Goal: Communication & Community: Answer question/provide support

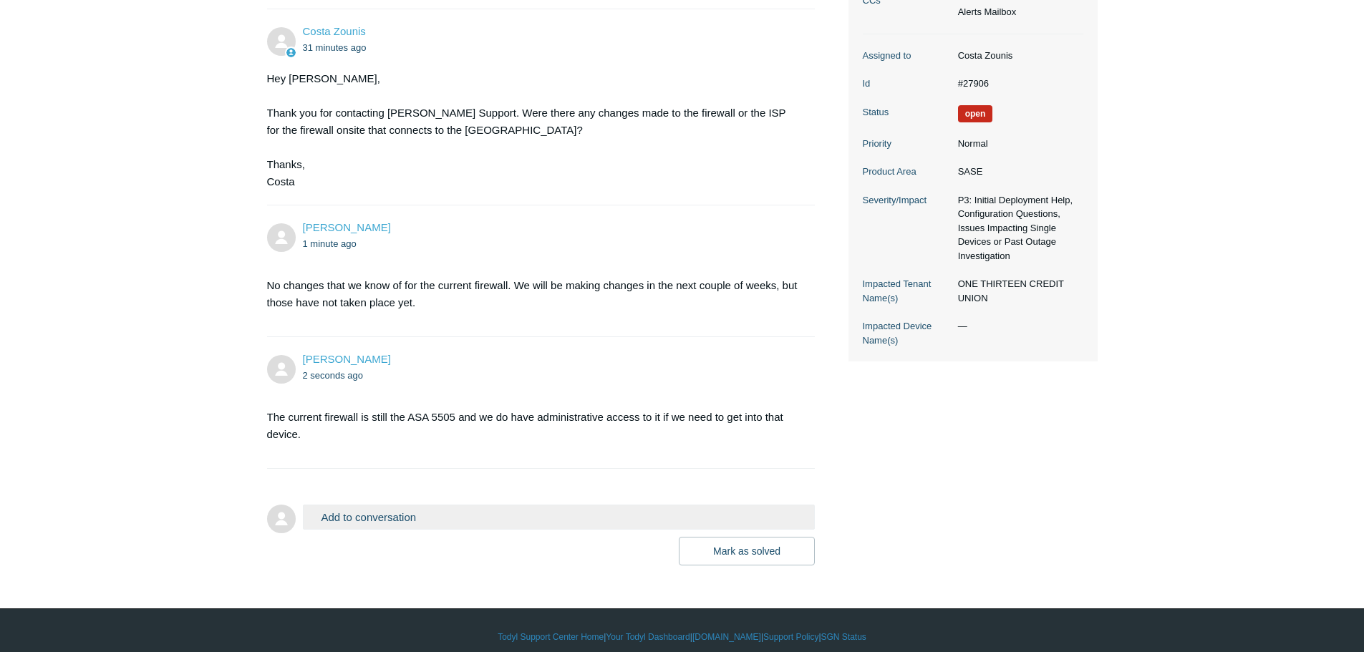
scroll to position [325, 0]
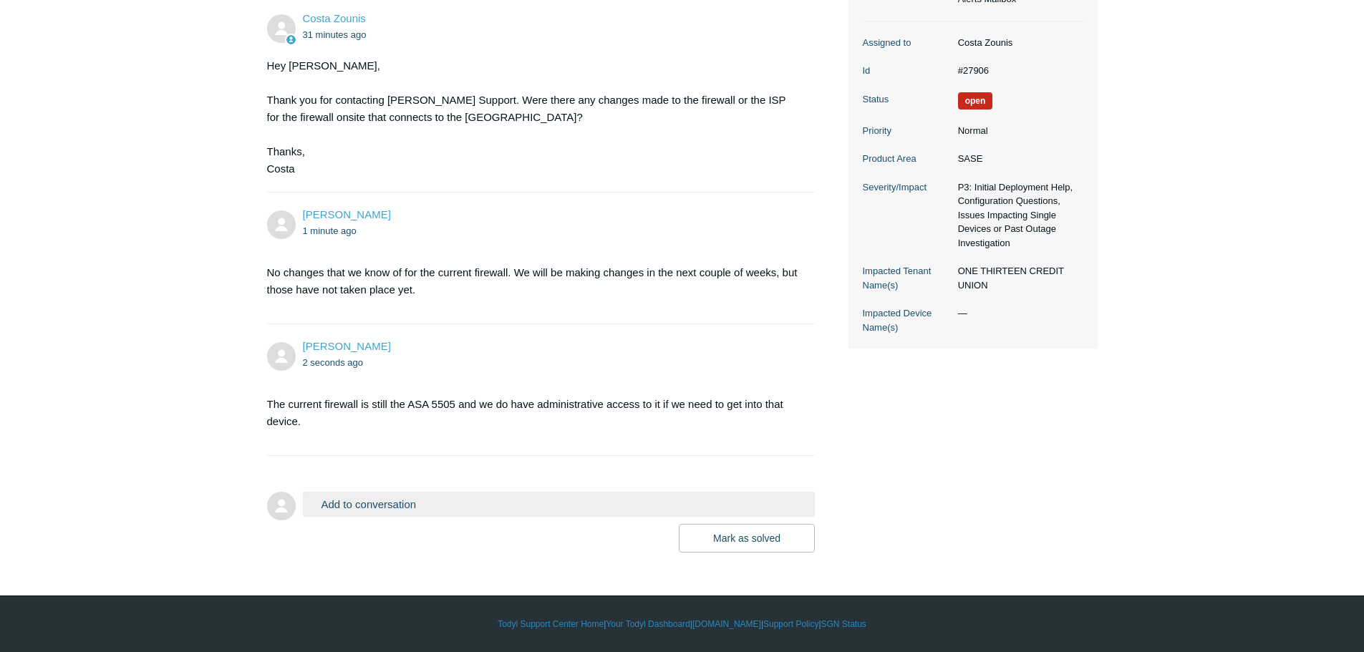
click at [448, 502] on button "Add to conversation" at bounding box center [559, 504] width 513 height 25
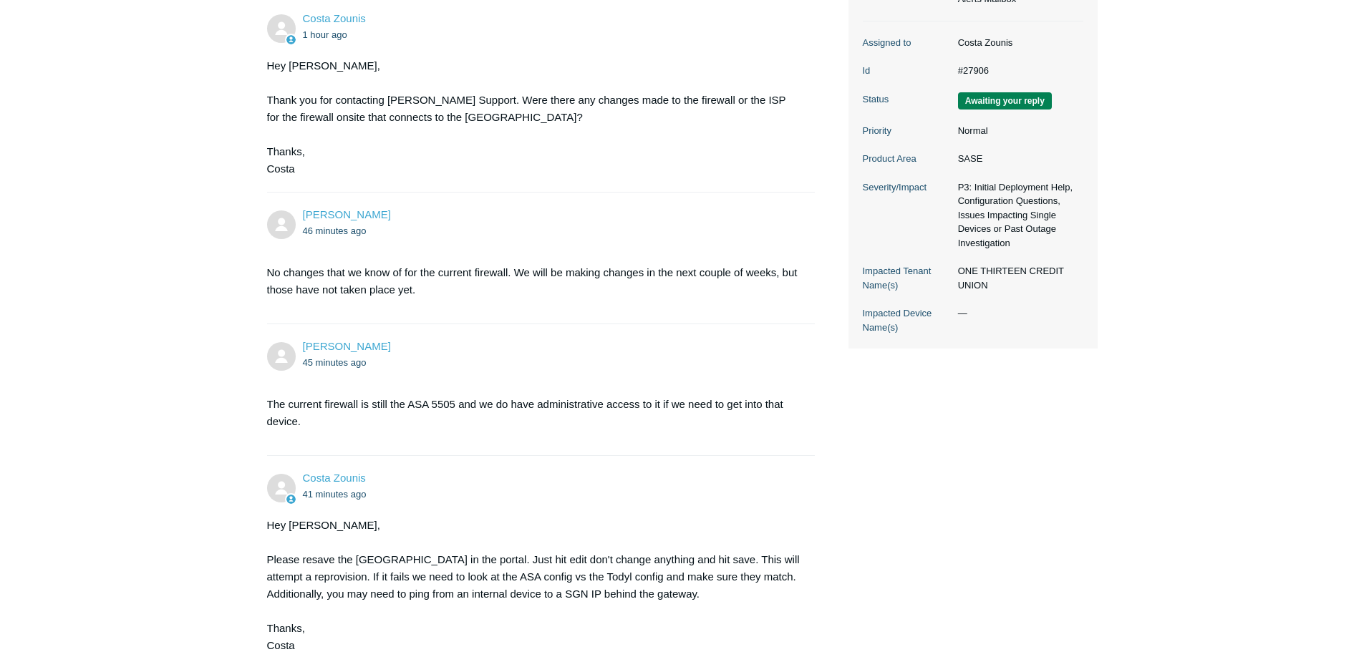
scroll to position [538, 0]
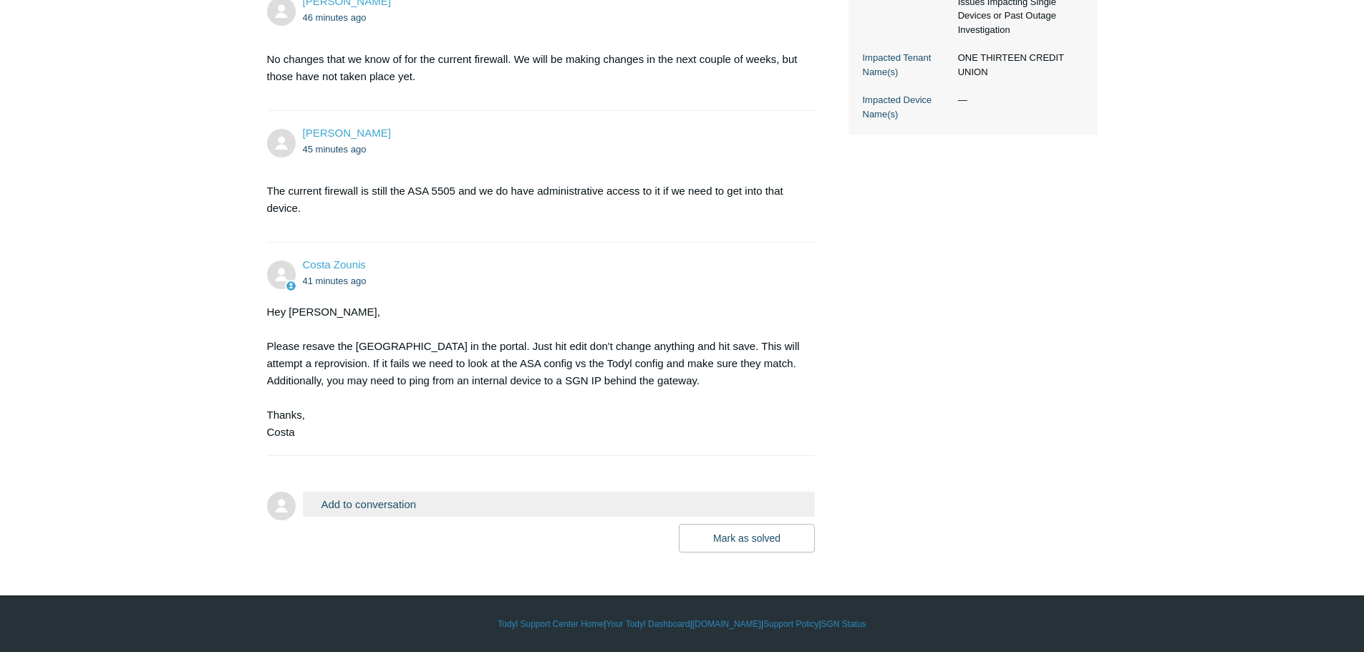
click at [446, 515] on button "Add to conversation" at bounding box center [559, 504] width 513 height 25
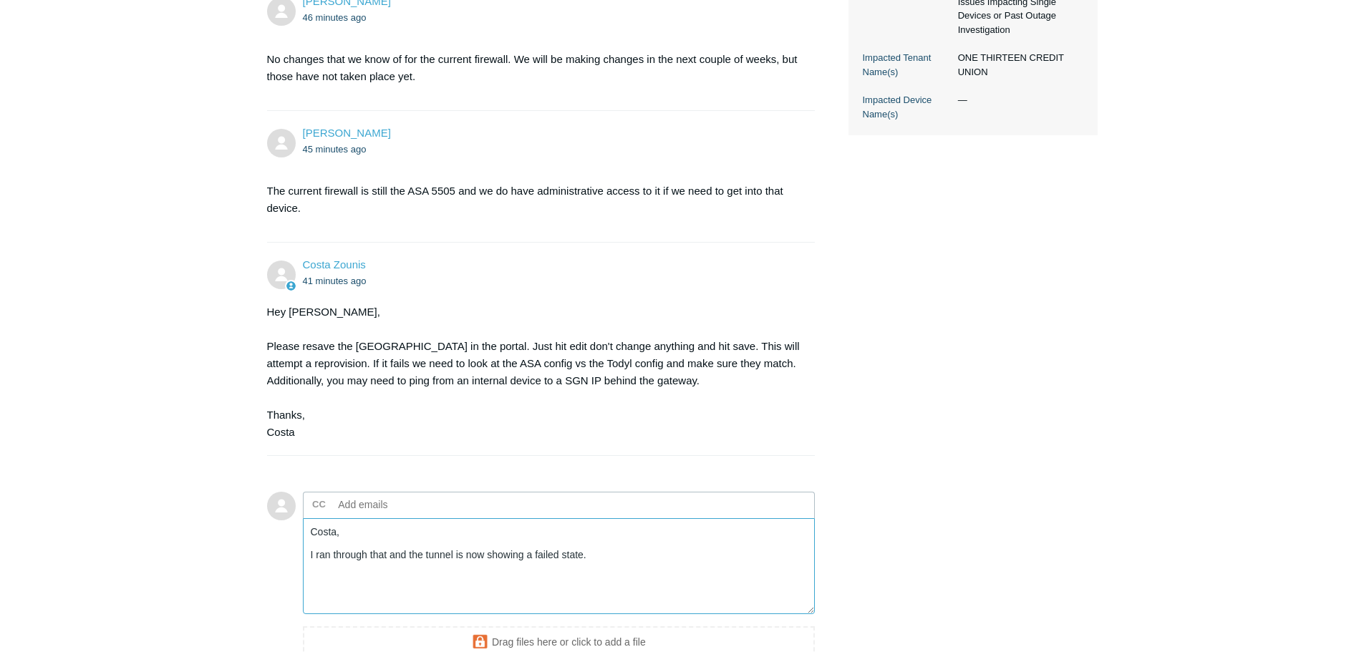
type textarea "Costa, I ran through that and the tunnel is now showing a failed state."
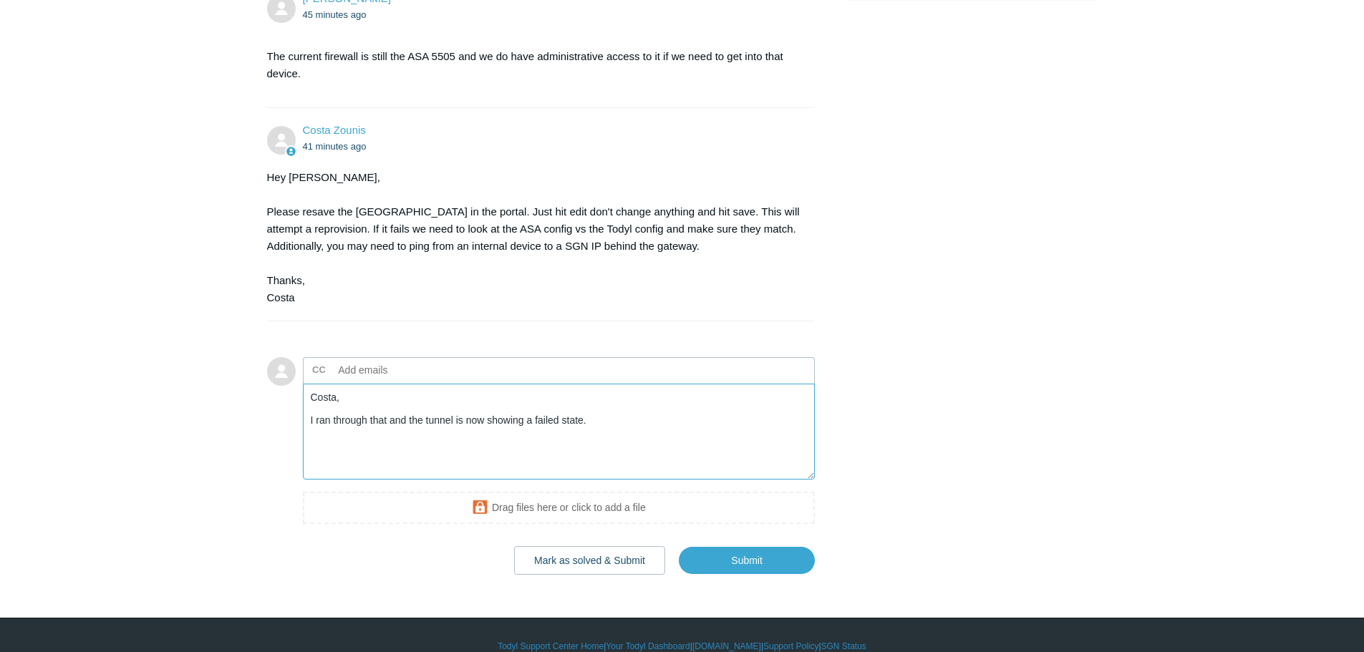
scroll to position [695, 0]
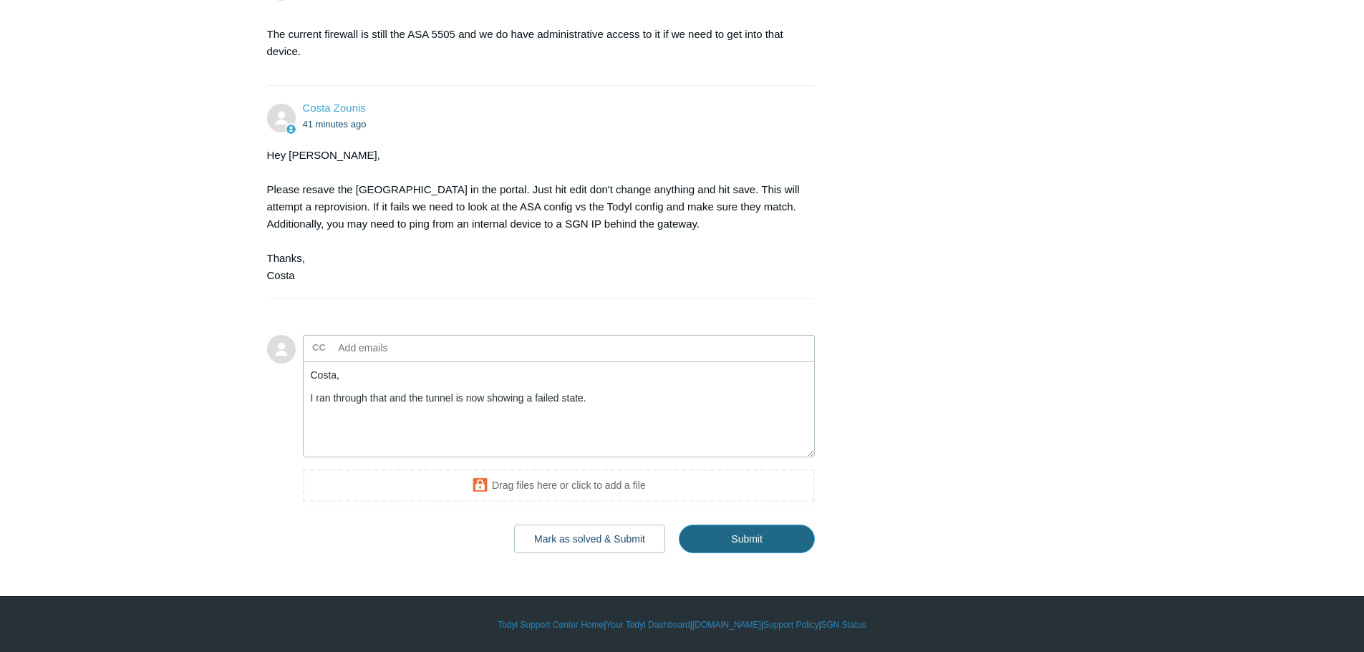
click at [703, 543] on input "Submit" at bounding box center [747, 539] width 136 height 29
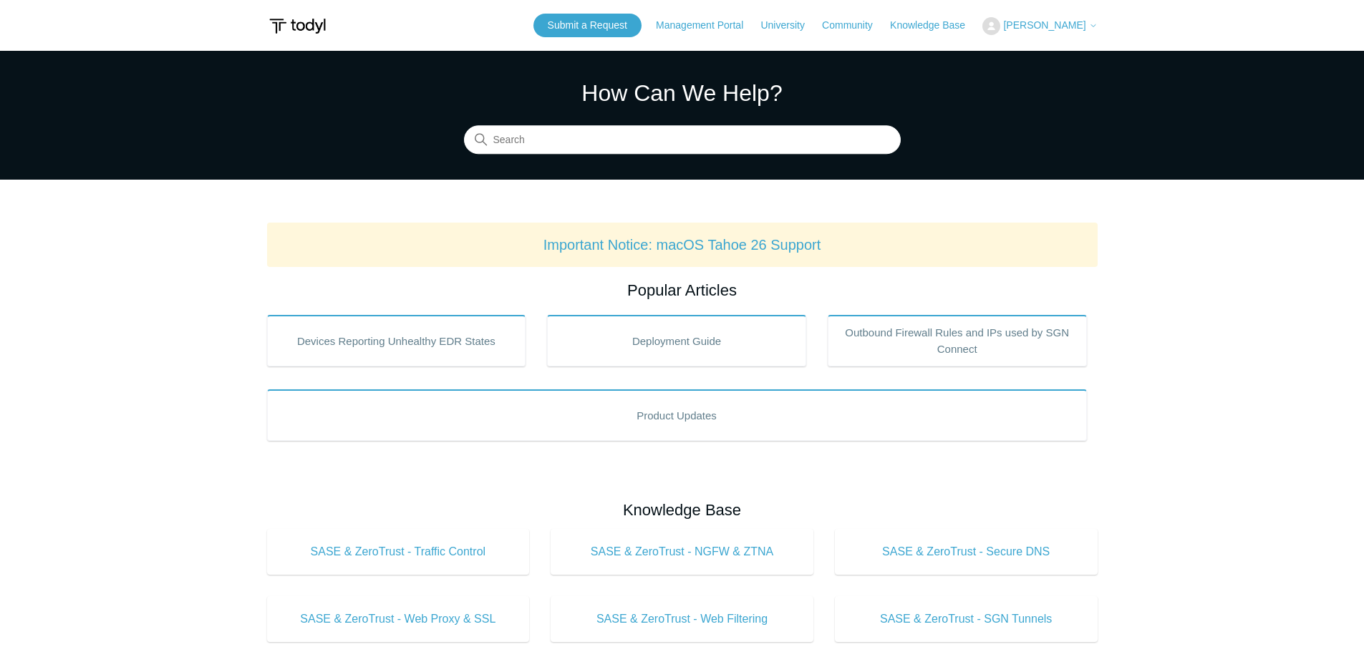
click at [1054, 28] on span "[PERSON_NAME]" at bounding box center [1044, 24] width 82 height 11
click at [1052, 52] on link "My Support Requests" at bounding box center [1053, 56] width 140 height 25
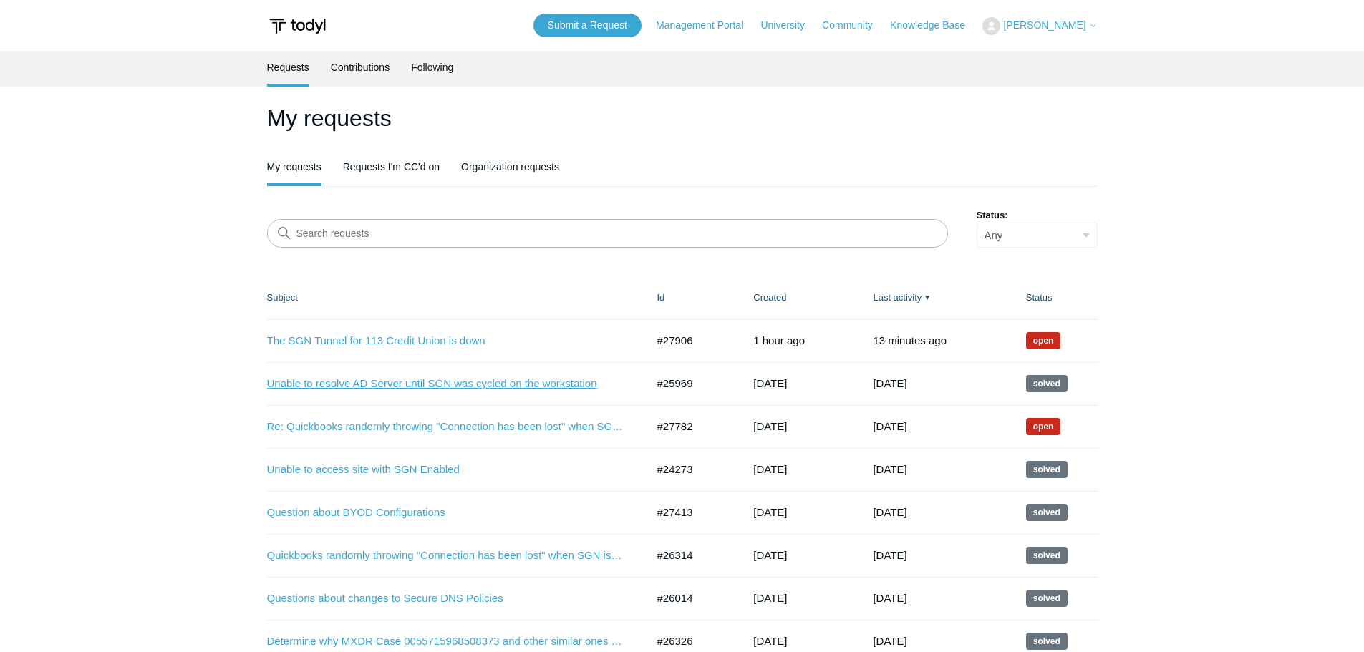
click at [458, 382] on link "Unable to resolve AD Server until SGN was cycled on the workstation" at bounding box center [446, 384] width 358 height 16
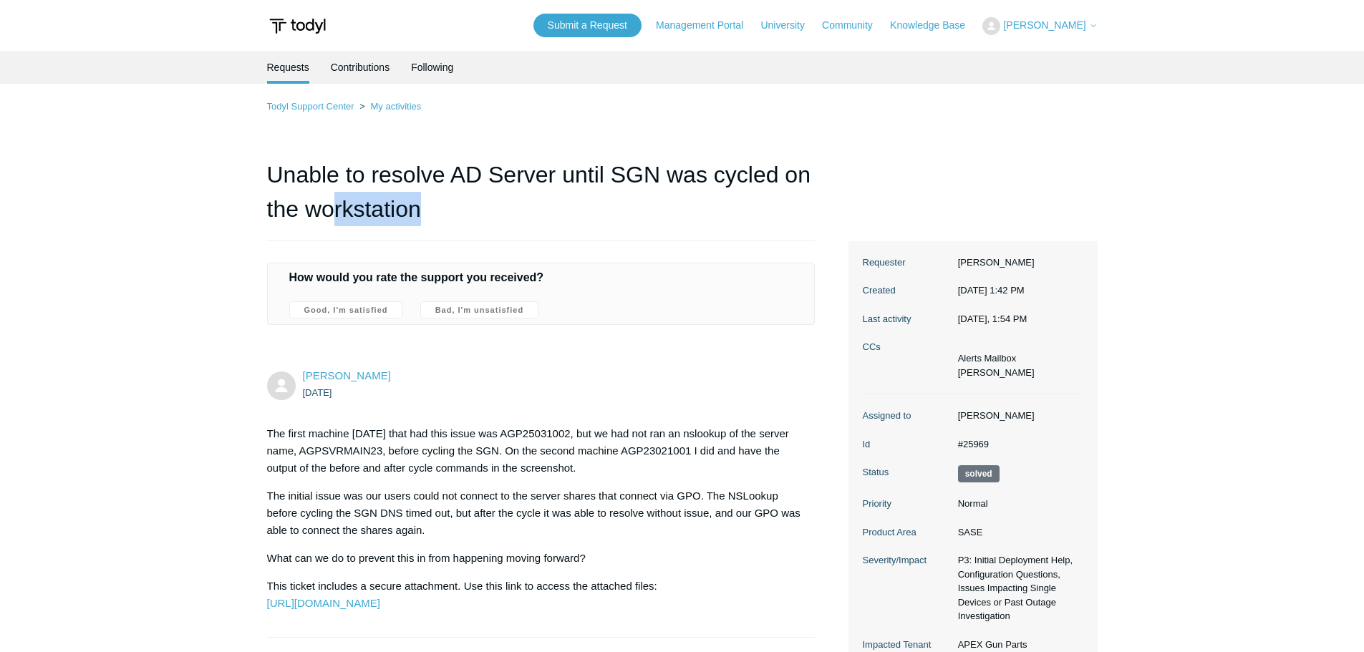
drag, startPoint x: 422, startPoint y: 211, endPoint x: 330, endPoint y: 193, distance: 94.2
click at [330, 193] on h1 "Unable to resolve AD Server until SGN was cycled on the workstation" at bounding box center [541, 199] width 548 height 84
click at [397, 107] on link "My activities" at bounding box center [395, 106] width 51 height 11
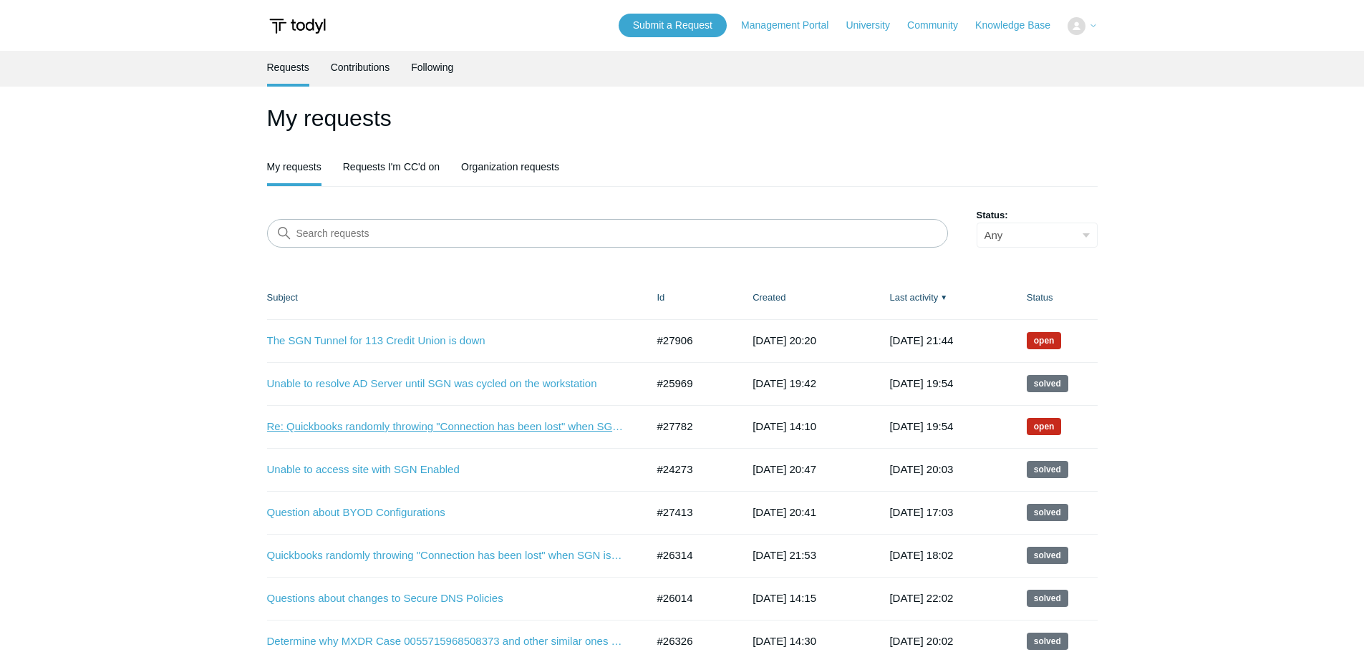
click at [390, 430] on link "Re: Quickbooks randomly throwing "Connection has been lost" when SGN is enabled" at bounding box center [446, 427] width 358 height 16
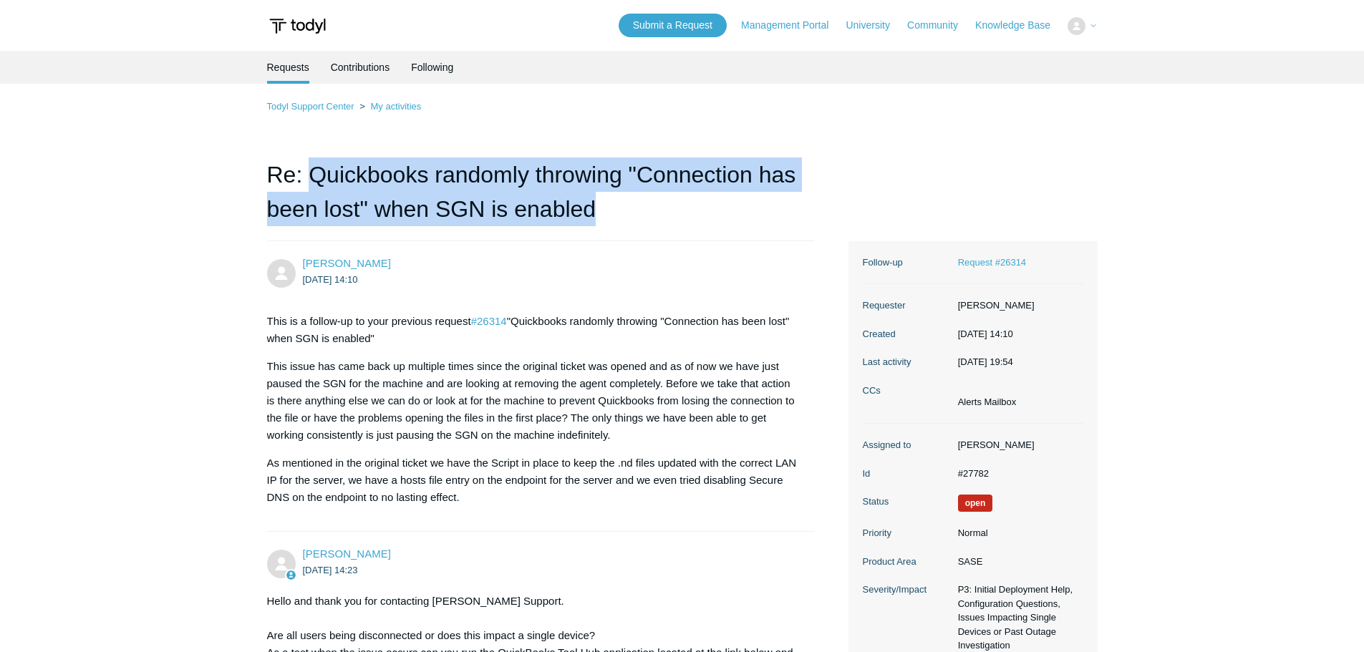
drag, startPoint x: 602, startPoint y: 208, endPoint x: 315, endPoint y: 185, distance: 288.0
click at [315, 185] on h1 "Re: Quickbooks randomly throwing "Connection has been lost" when SGN is enabled" at bounding box center [541, 199] width 548 height 84
copy h1 "Quickbooks randomly throwing "Connection has been lost" when SGN is enabled"
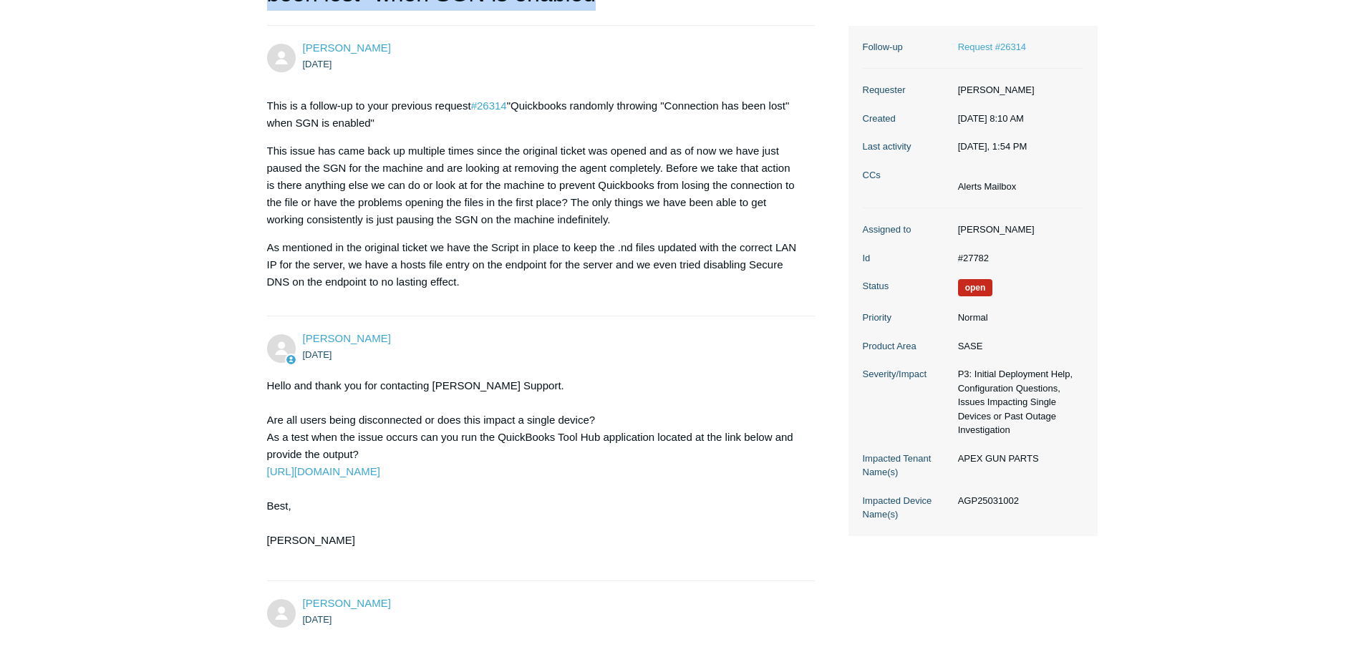
scroll to position [26, 0]
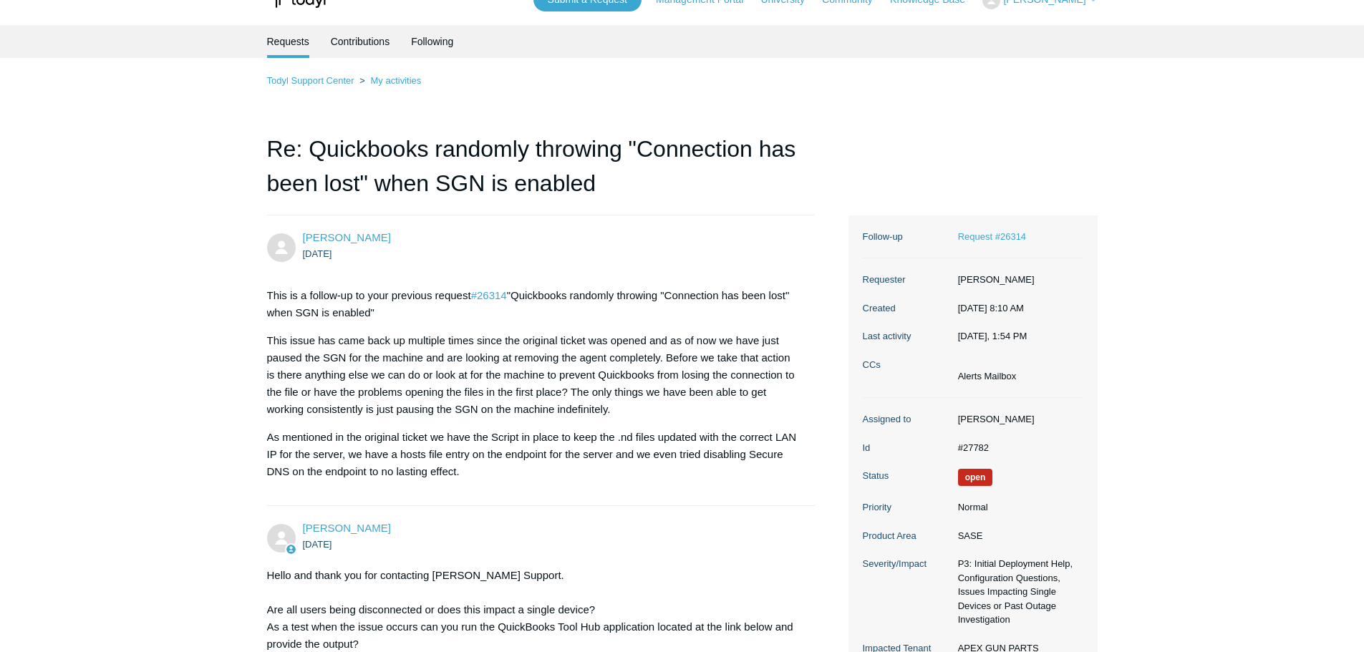
click at [388, 74] on ol "Todyl Support Center My activities" at bounding box center [682, 80] width 830 height 16
click at [393, 82] on link "My activities" at bounding box center [395, 80] width 51 height 11
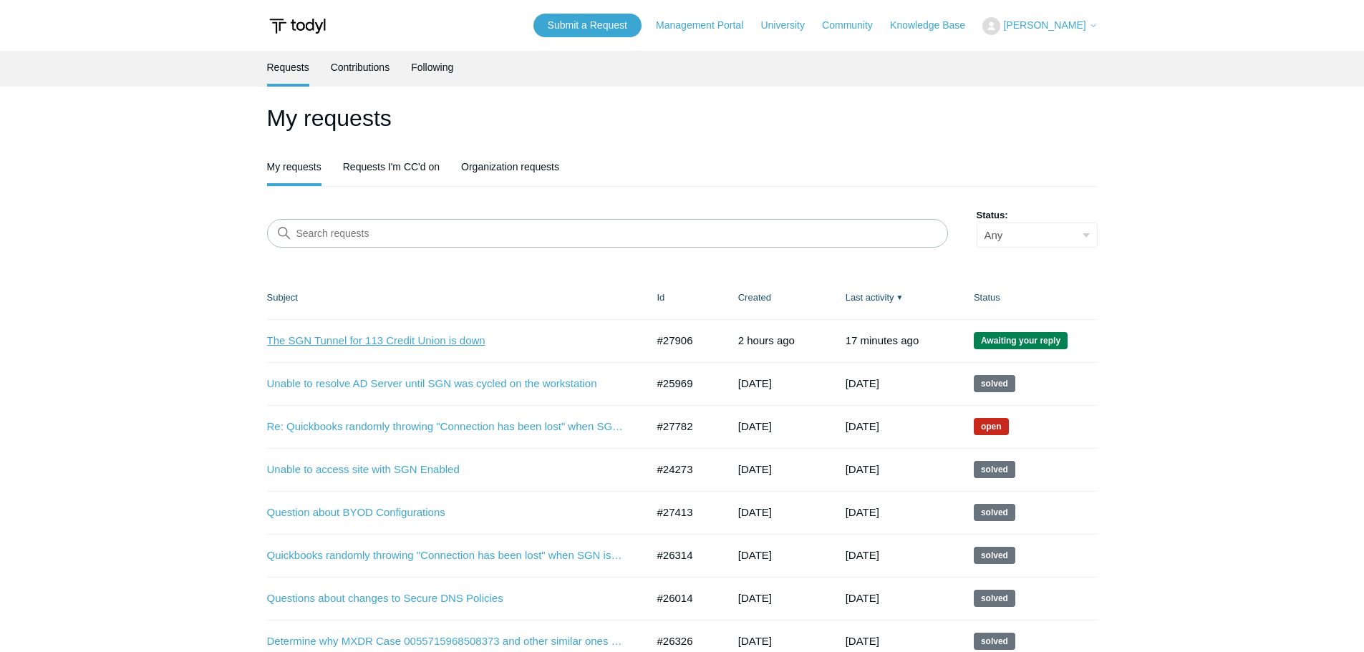
click at [435, 340] on link "The SGN Tunnel for 113 Credit Union is down" at bounding box center [446, 341] width 358 height 16
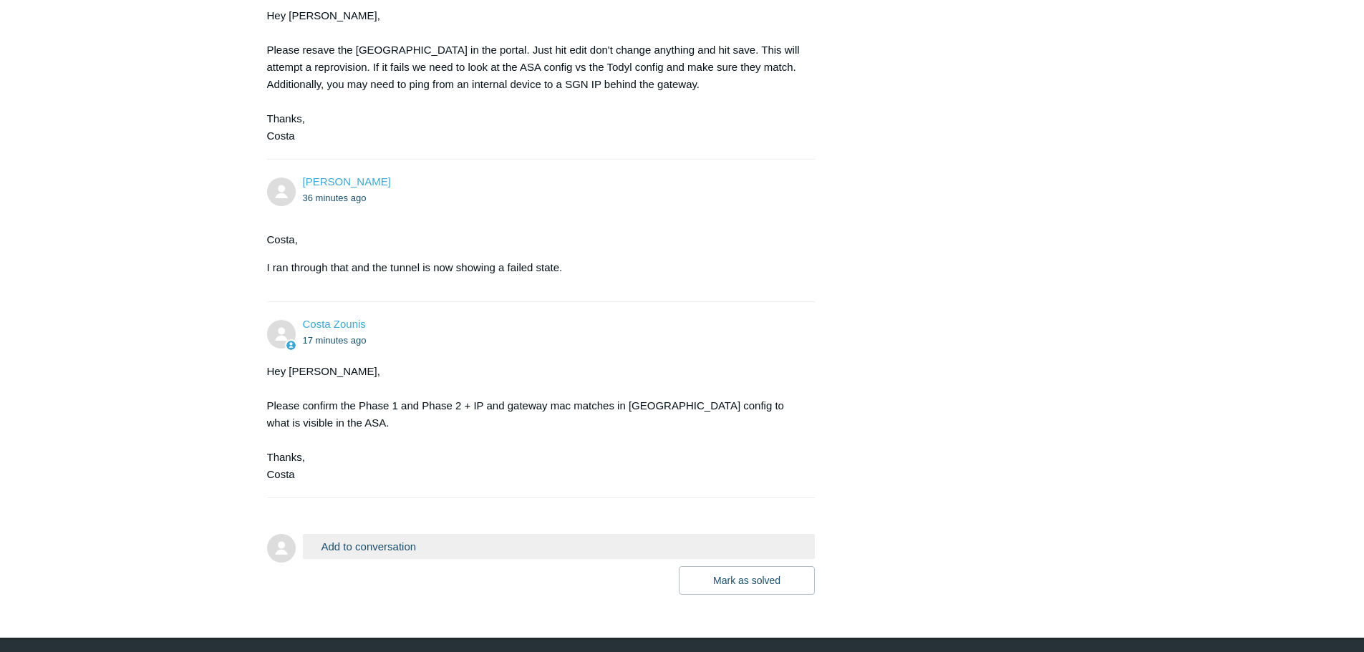
scroll to position [859, 0]
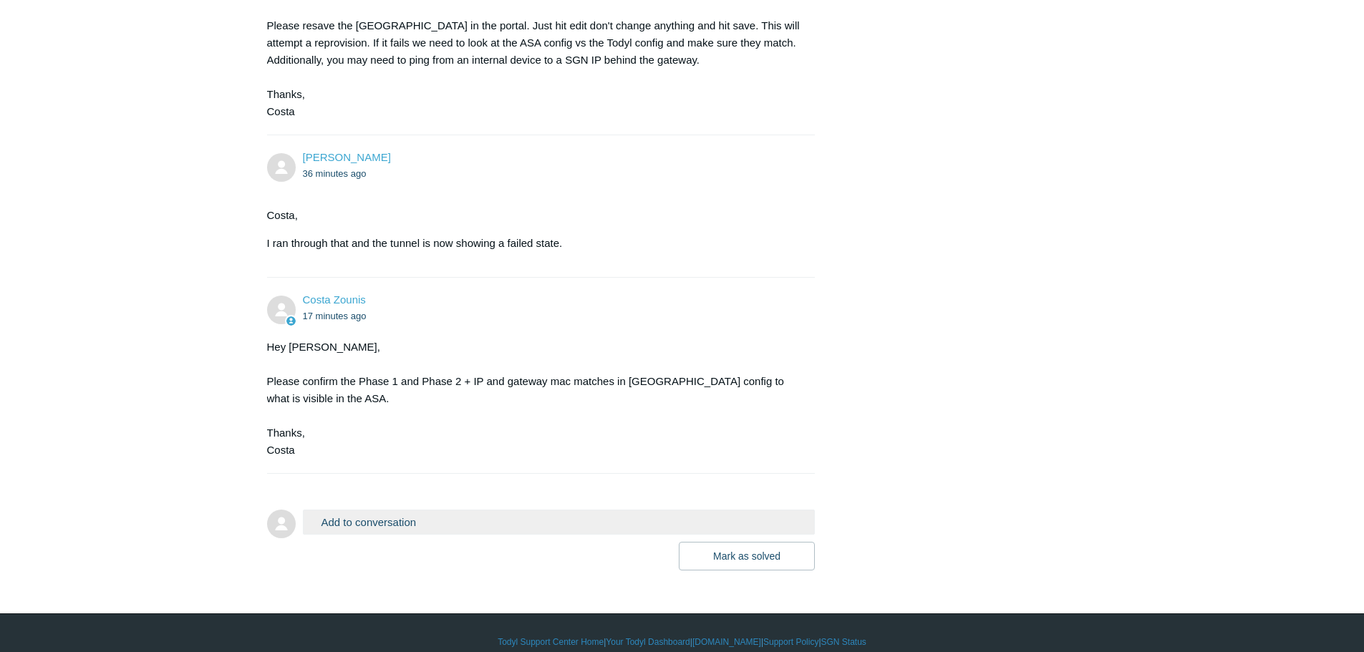
click at [460, 530] on button "Add to conversation" at bounding box center [559, 522] width 513 height 25
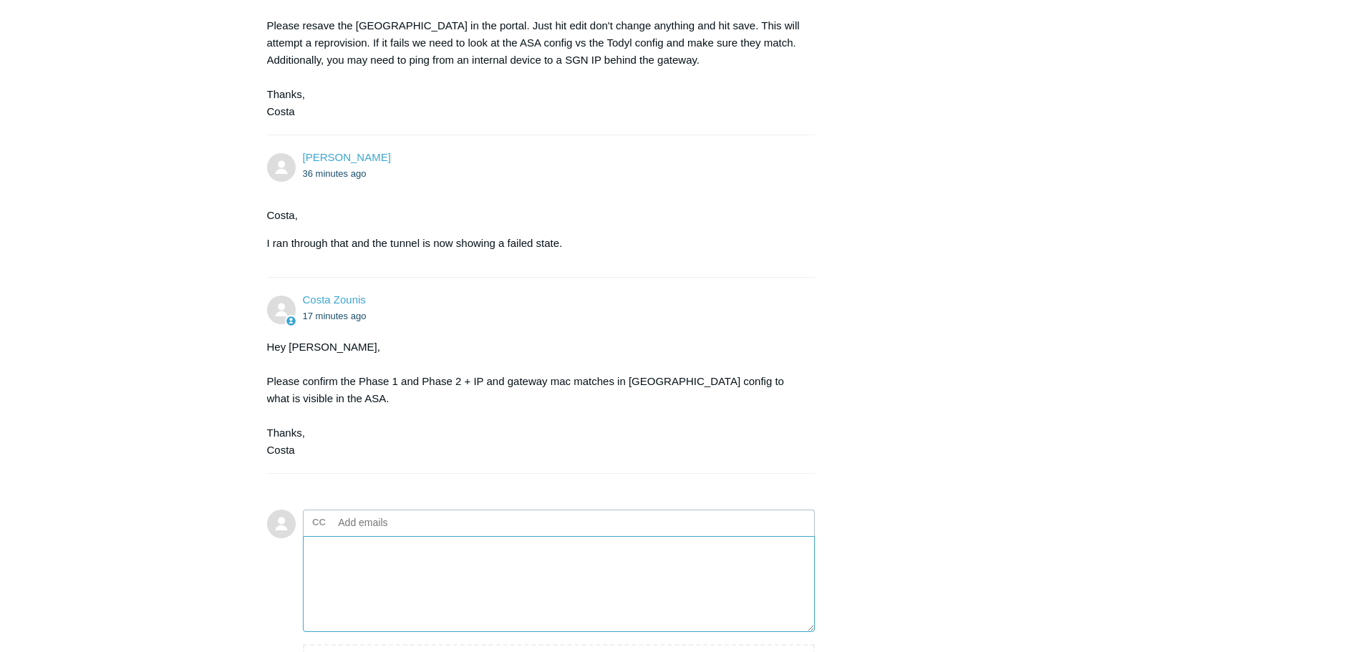
click at [428, 585] on textarea "Add your reply" at bounding box center [559, 584] width 513 height 97
click at [410, 590] on textarea "Costa, We only recently got control of this firewall and there was a matching c…" at bounding box center [559, 584] width 513 height 97
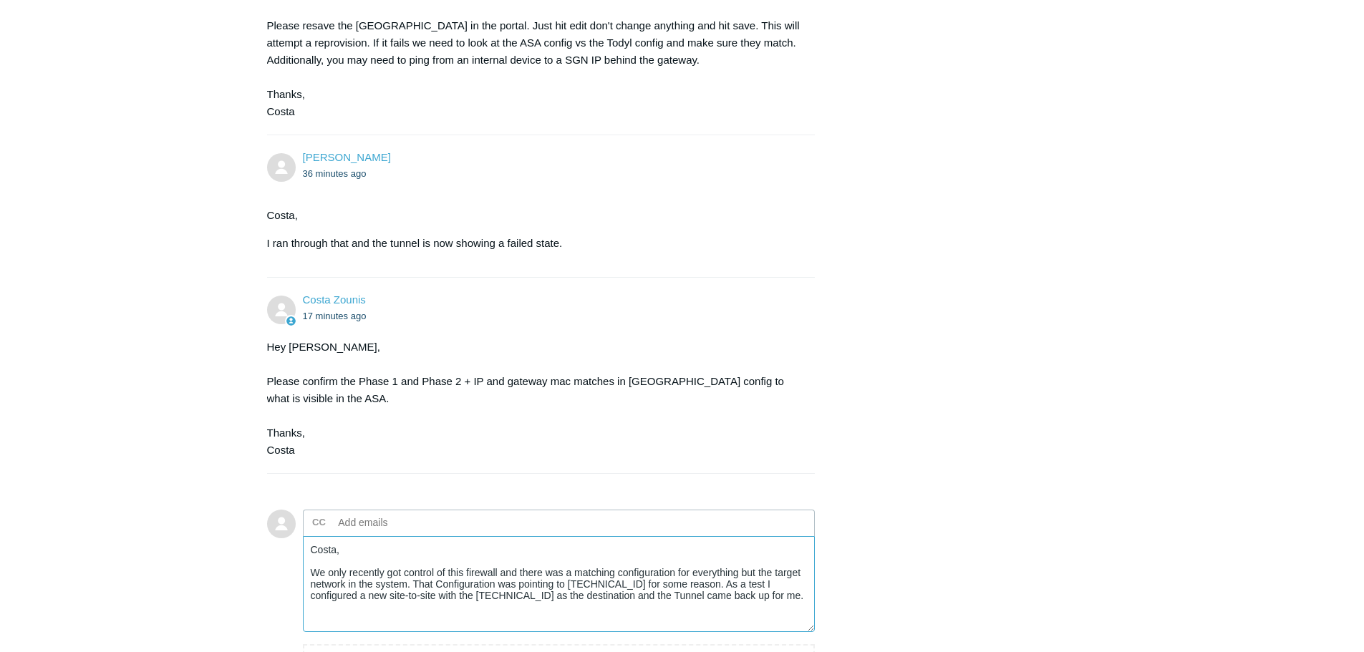
click at [748, 601] on textarea "Costa, We only recently got control of this firewall and there was a matching c…" at bounding box center [559, 584] width 513 height 97
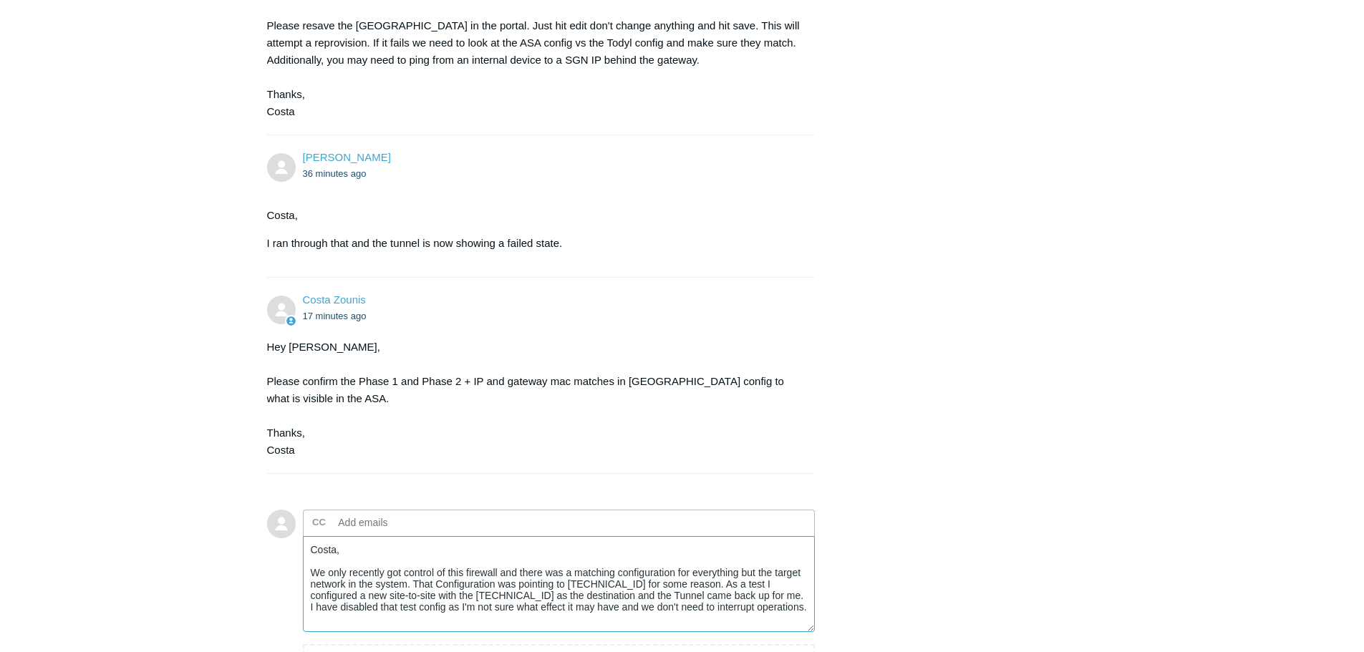
drag, startPoint x: 762, startPoint y: 607, endPoint x: 321, endPoint y: 588, distance: 442.1
click at [321, 588] on textarea "Costa, We only recently got control of this firewall and there was a matching c…" at bounding box center [559, 584] width 513 height 97
click at [415, 590] on textarea "Costa, We only recently got control of this firewall and there was a matching c…" at bounding box center [559, 584] width 513 height 97
drag, startPoint x: 737, startPoint y: 607, endPoint x: 519, endPoint y: 573, distance: 220.9
click at [519, 573] on textarea "Costa, We only recently got control of this firewall and there was a matching c…" at bounding box center [559, 584] width 513 height 97
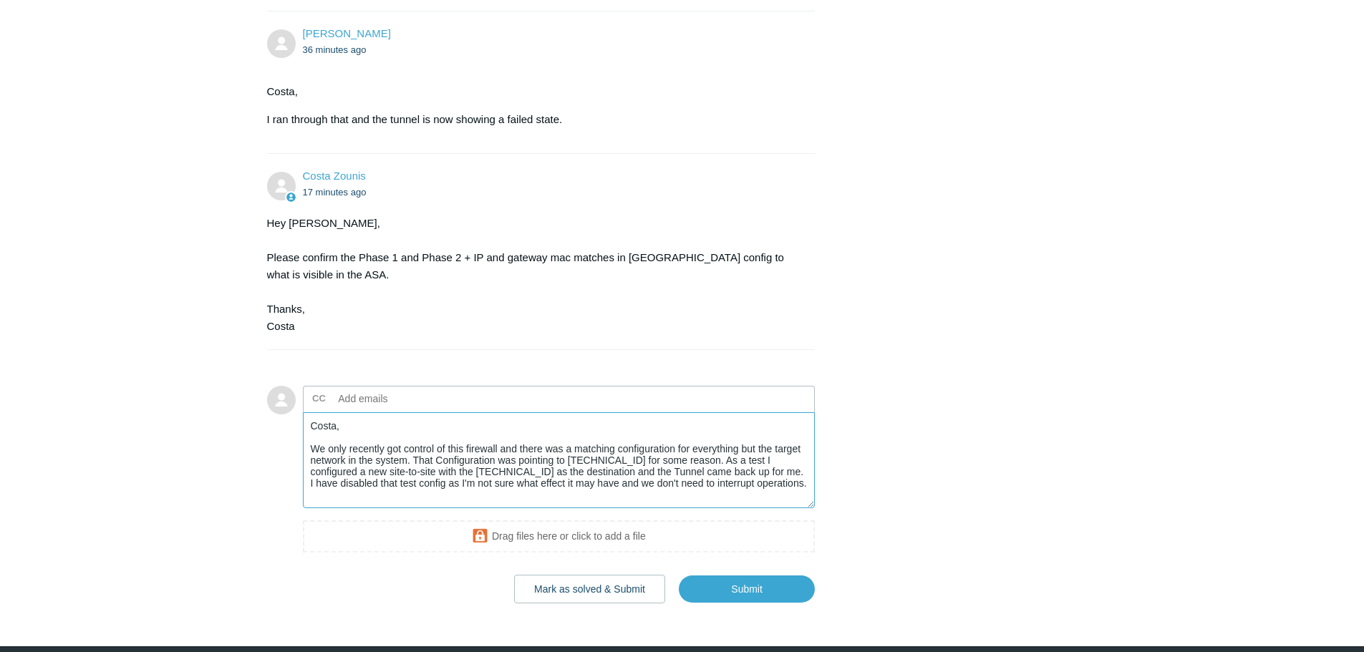
scroll to position [1002, 0]
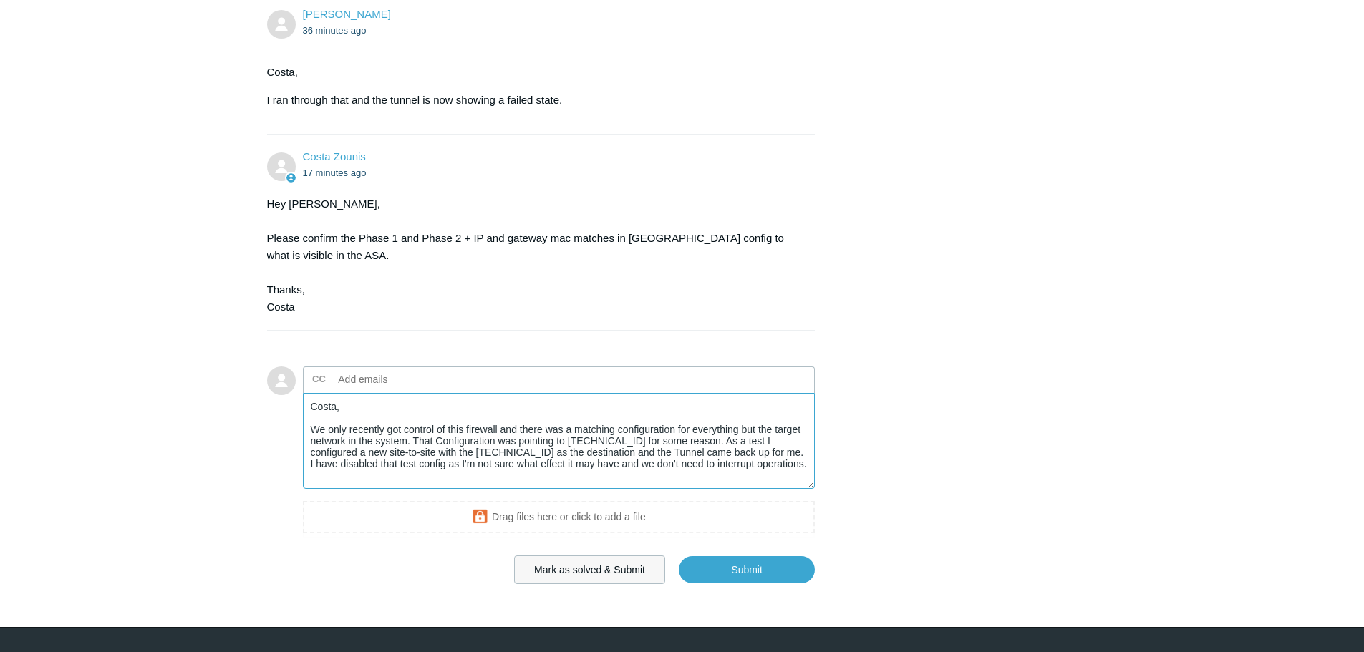
type textarea "Costa, We only recently got control of this firewall and there was a matching c…"
click at [615, 575] on button "Mark as solved & Submit" at bounding box center [589, 569] width 151 height 29
